Goal: Task Accomplishment & Management: Complete application form

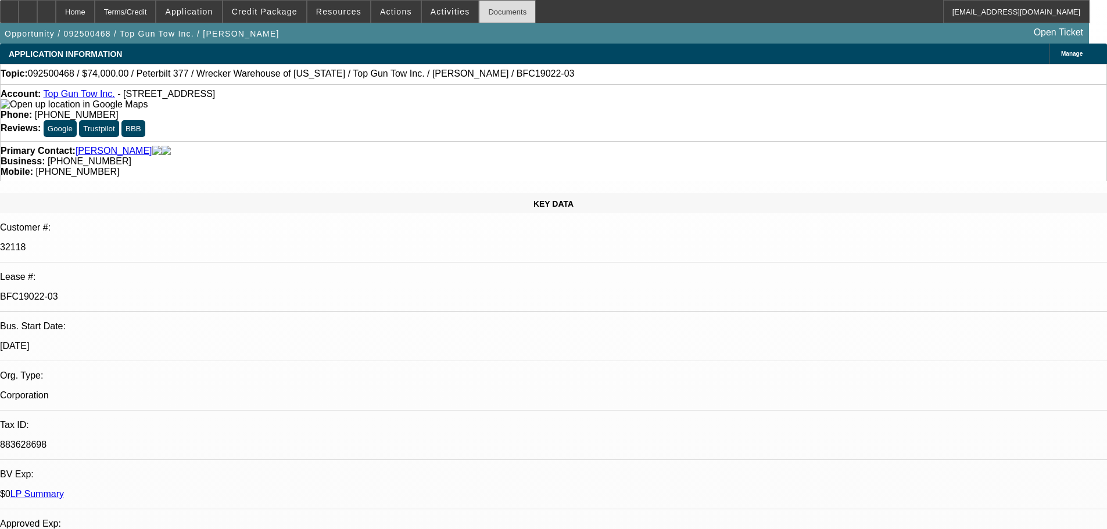
select select "0"
select select "2"
select select "0.1"
select select "4"
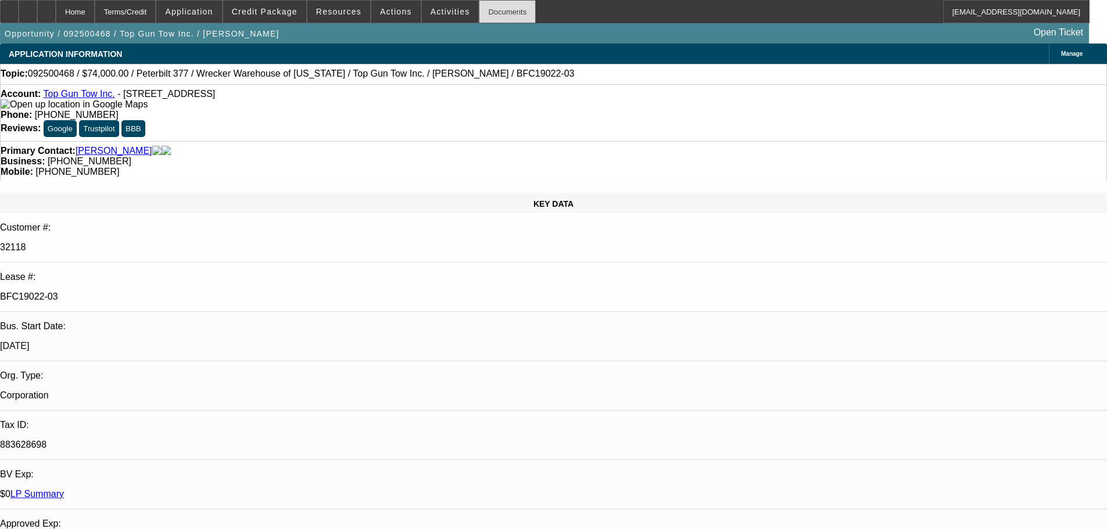
select select "0"
select select "2"
select select "0.1"
select select "4"
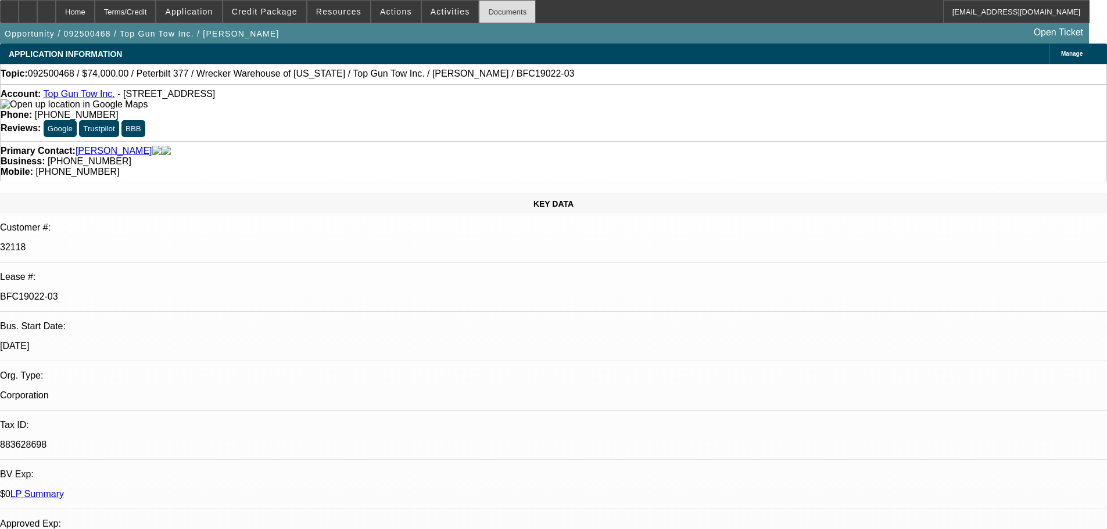
select select "0"
select select "2"
select select "0.1"
select select "4"
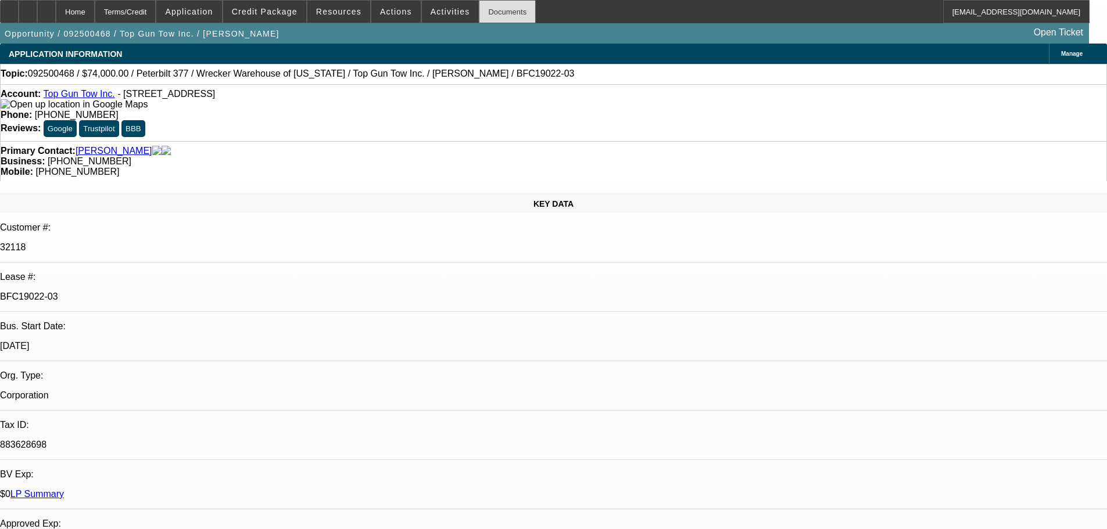
select select "0"
select select "2"
select select "0.1"
select select "4"
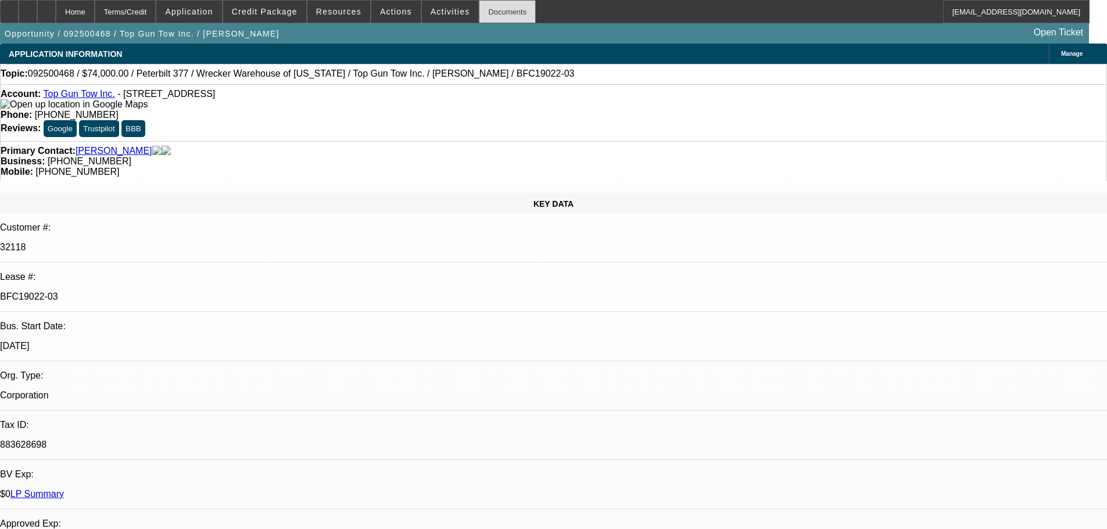
drag, startPoint x: 482, startPoint y: 16, endPoint x: 474, endPoint y: 18, distance: 7.8
click at [482, 16] on div "Documents" at bounding box center [507, 11] width 57 height 23
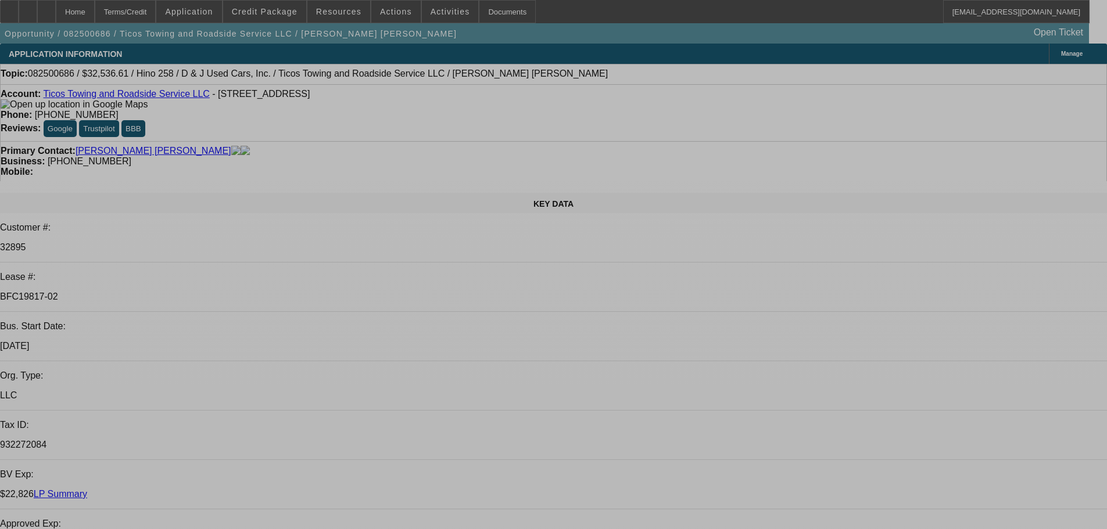
select select "0.15"
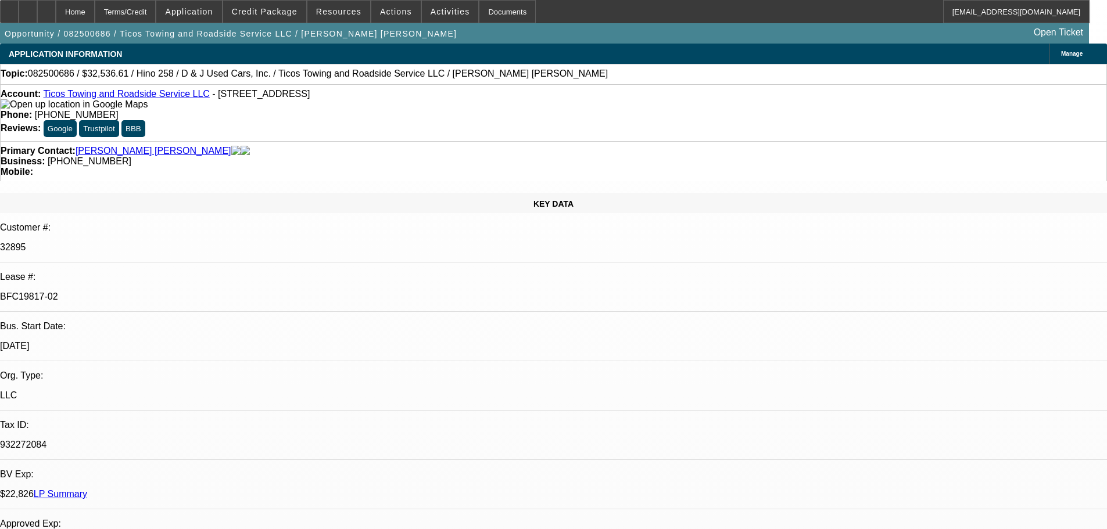
select select "2"
select select "0.1"
select select "4"
select select "0.1"
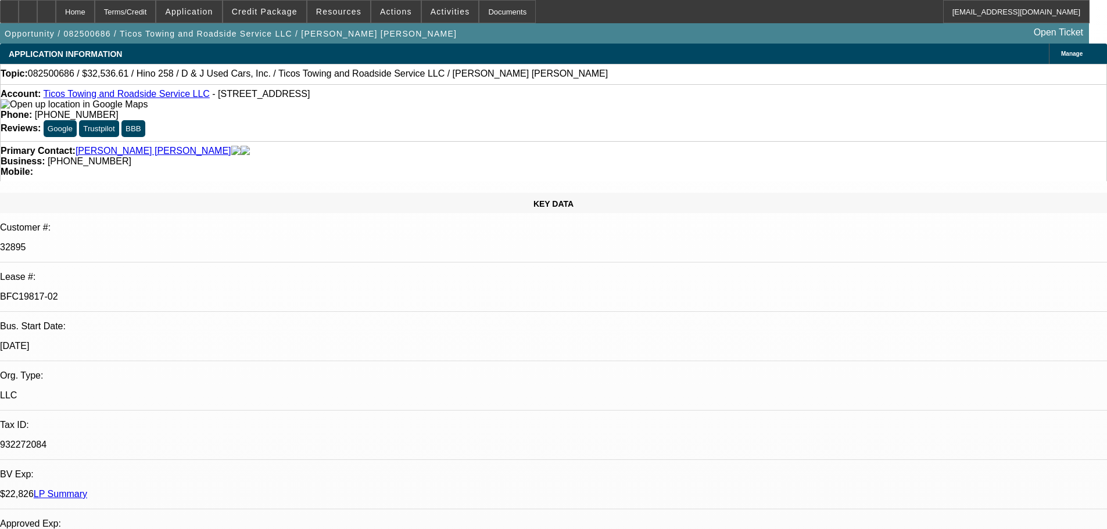
select select "2"
select select "0.1"
select select "4"
select select "0"
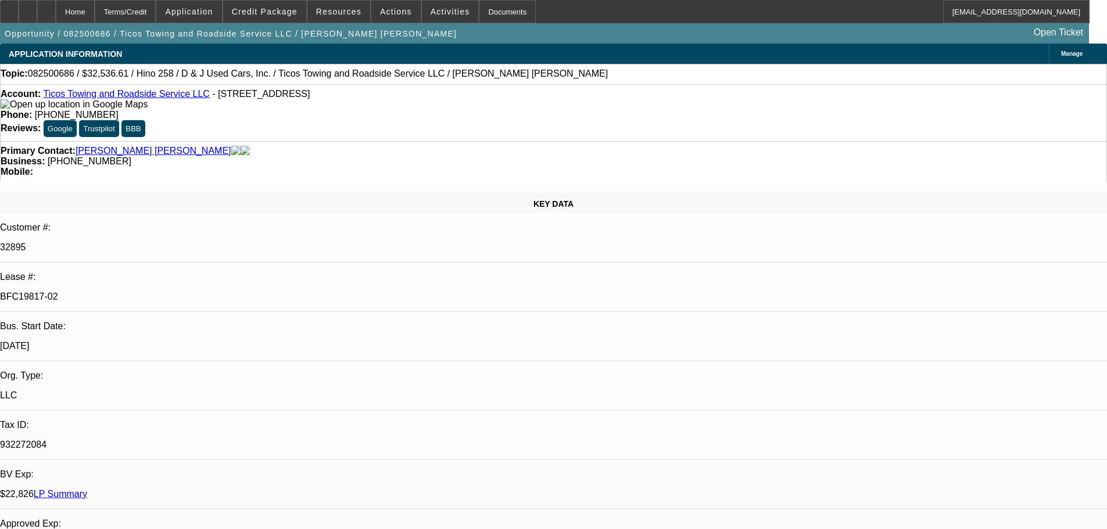
select select "2"
select select "0.1"
select select "4"
select select "0"
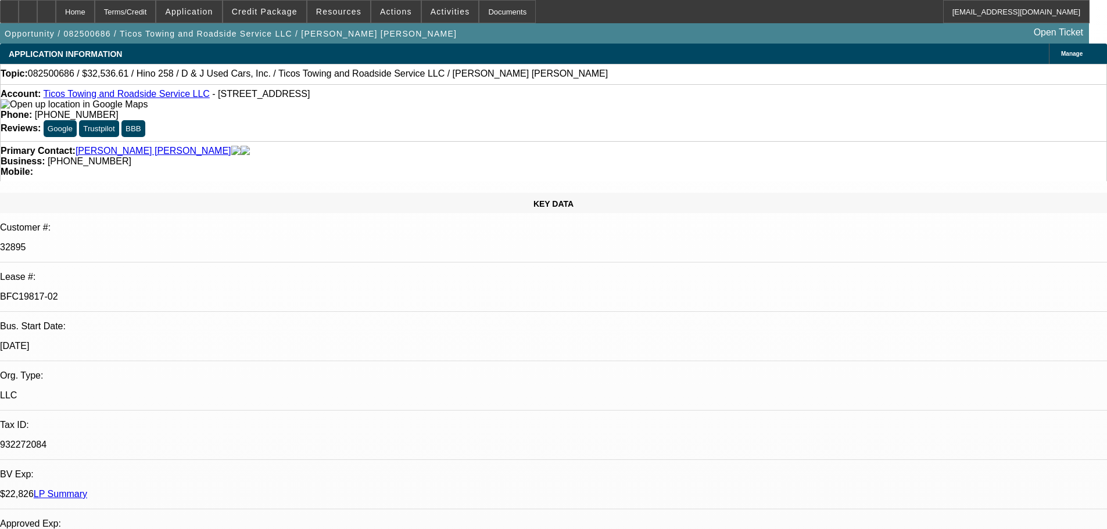
select select "2"
select select "0.1"
select select "4"
click at [487, 8] on div "Documents" at bounding box center [507, 11] width 57 height 23
